Goal: Use online tool/utility: Use online tool/utility

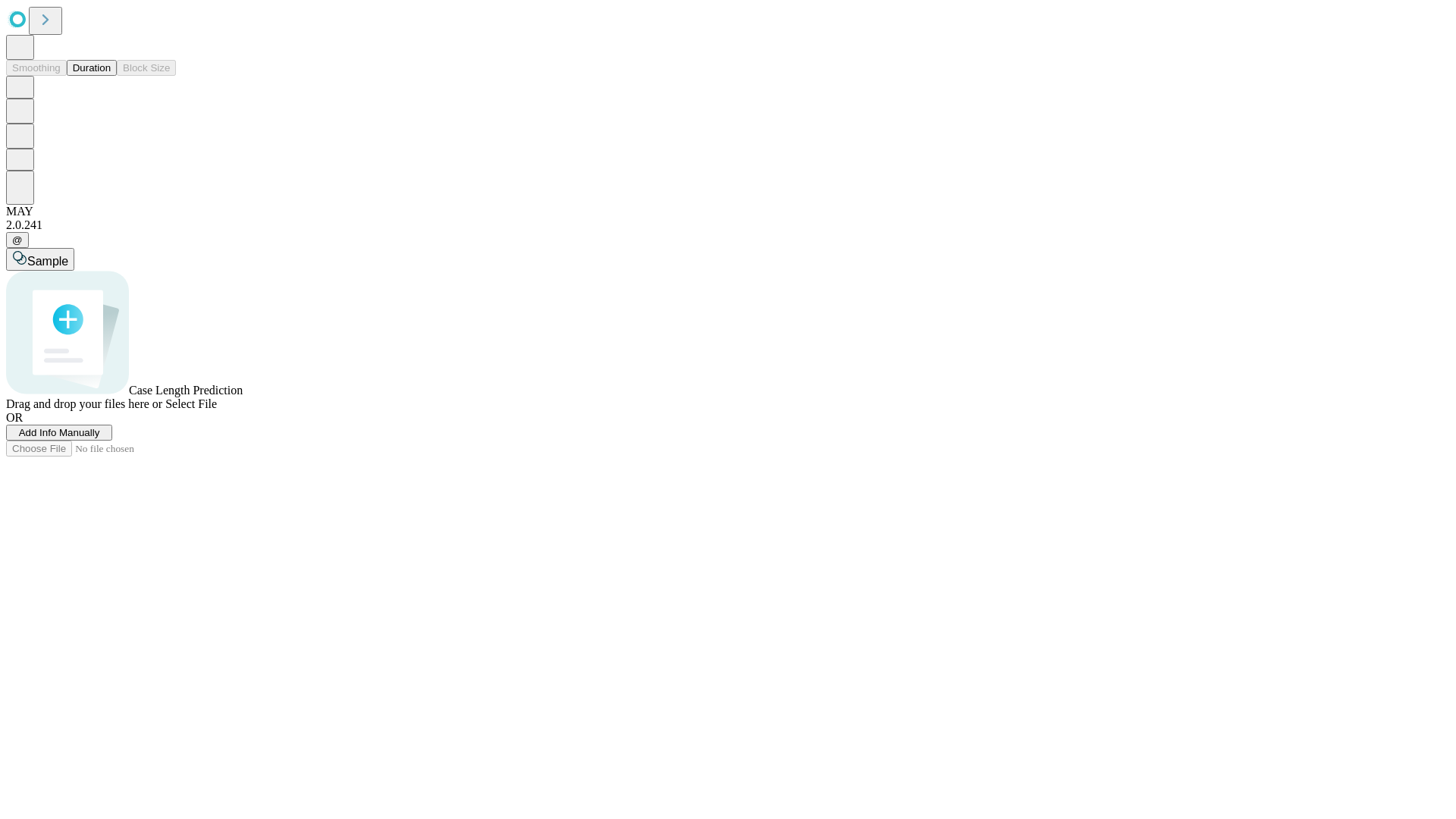
click at [111, 76] on button "Duration" at bounding box center [92, 68] width 50 height 16
click at [217, 410] on span "Select File" at bounding box center [191, 403] width 52 height 13
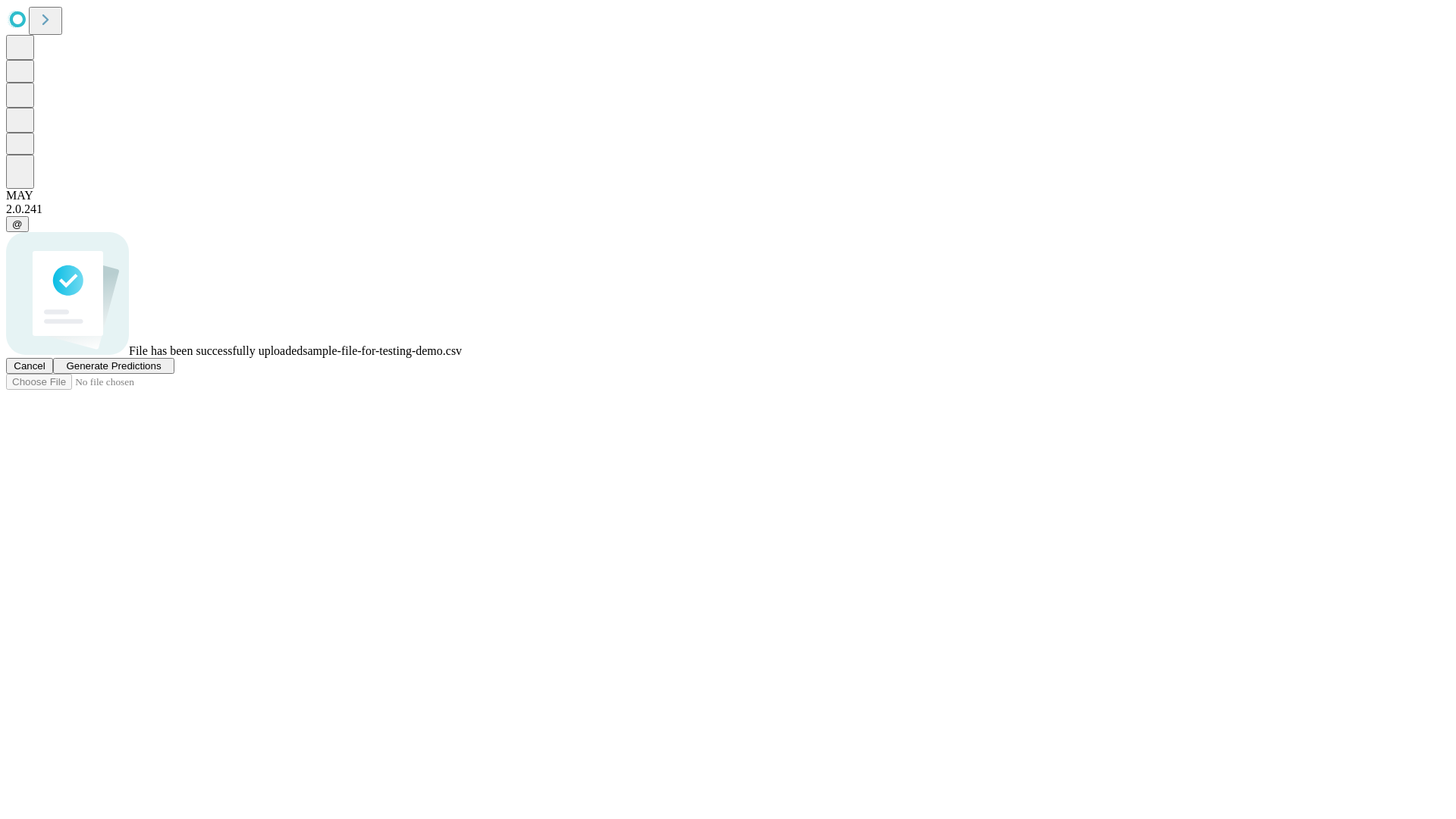
click at [161, 372] on span "Generate Predictions" at bounding box center [113, 365] width 95 height 11
